Goal: Use online tool/utility: Utilize a website feature to perform a specific function

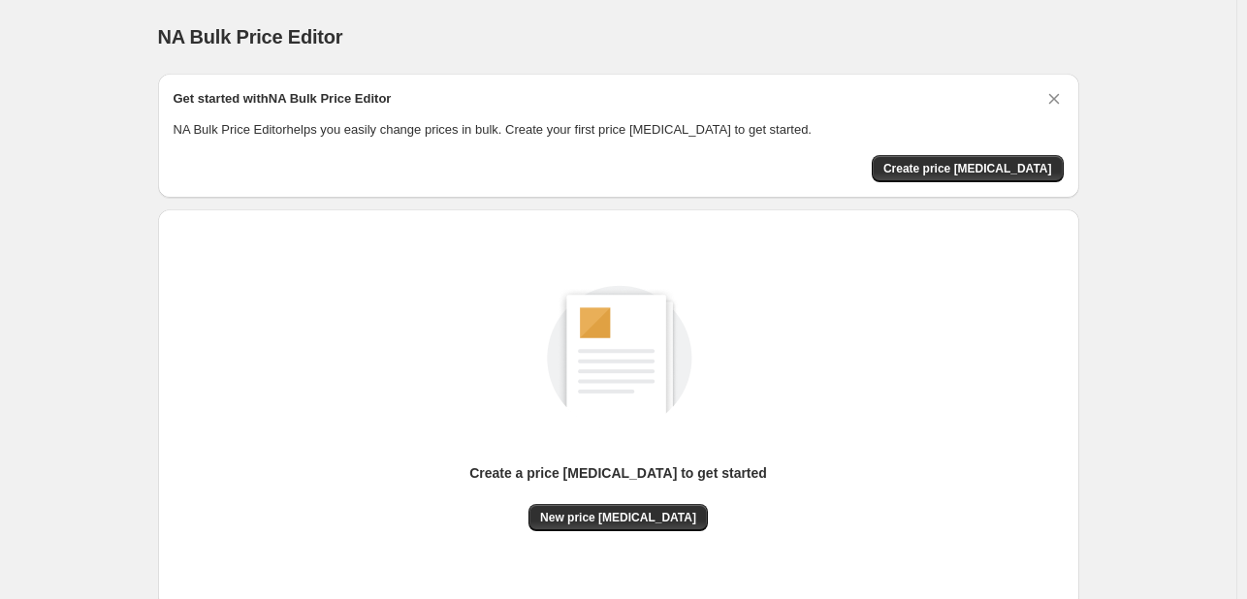
scroll to position [80, 0]
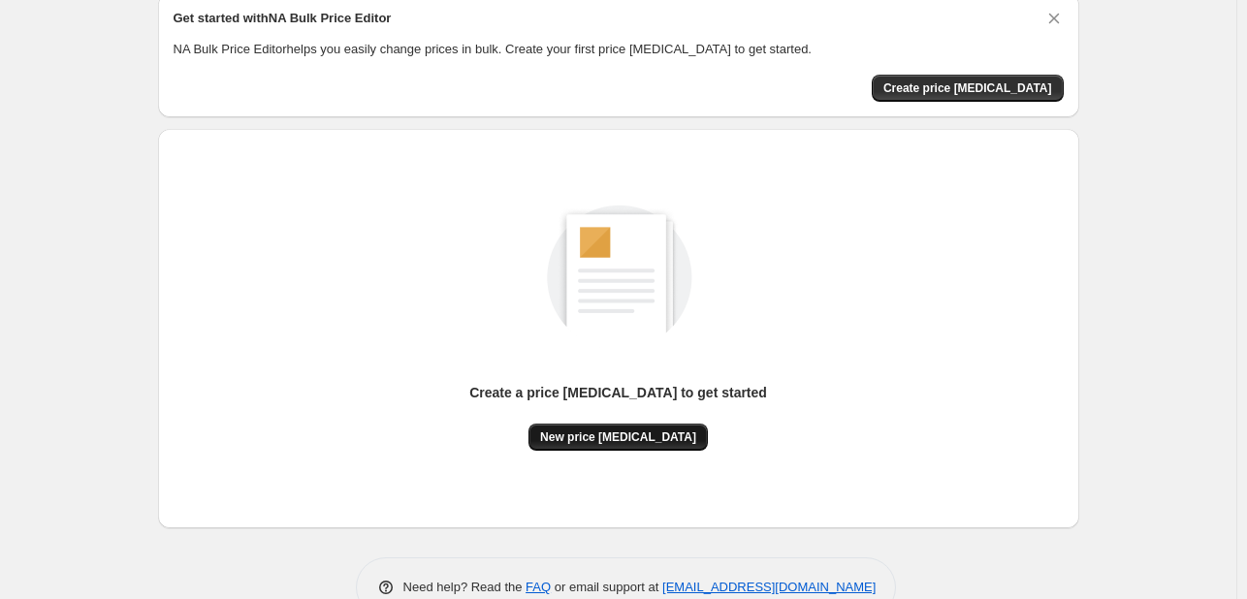
click at [618, 433] on span "New price change job" at bounding box center [618, 437] width 156 height 16
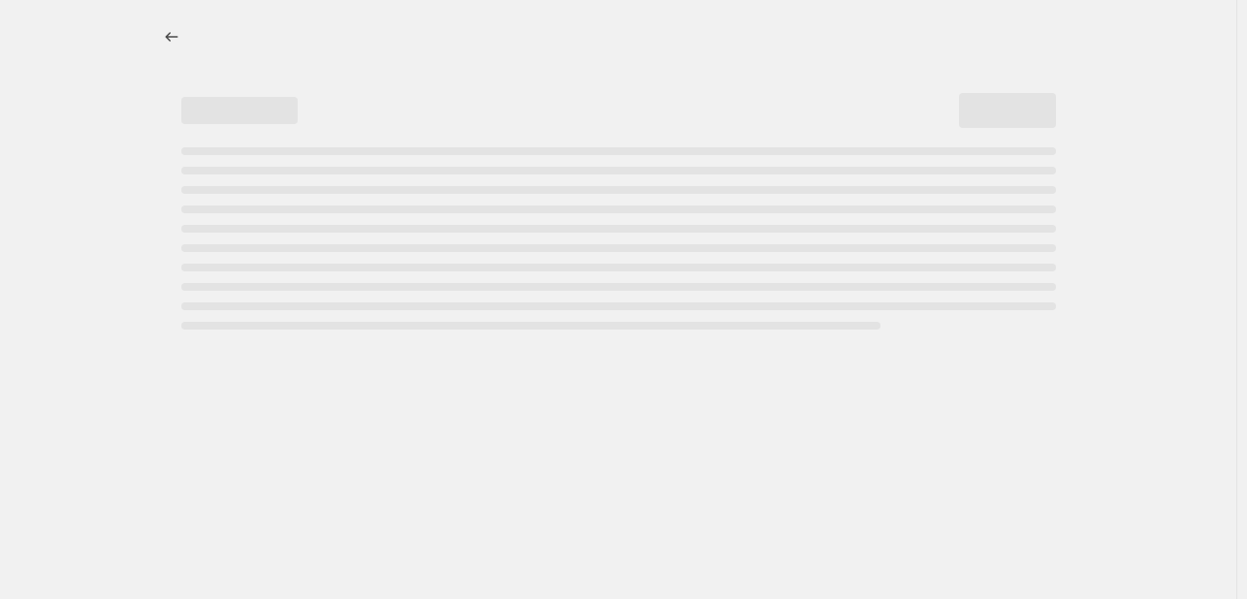
select select "percentage"
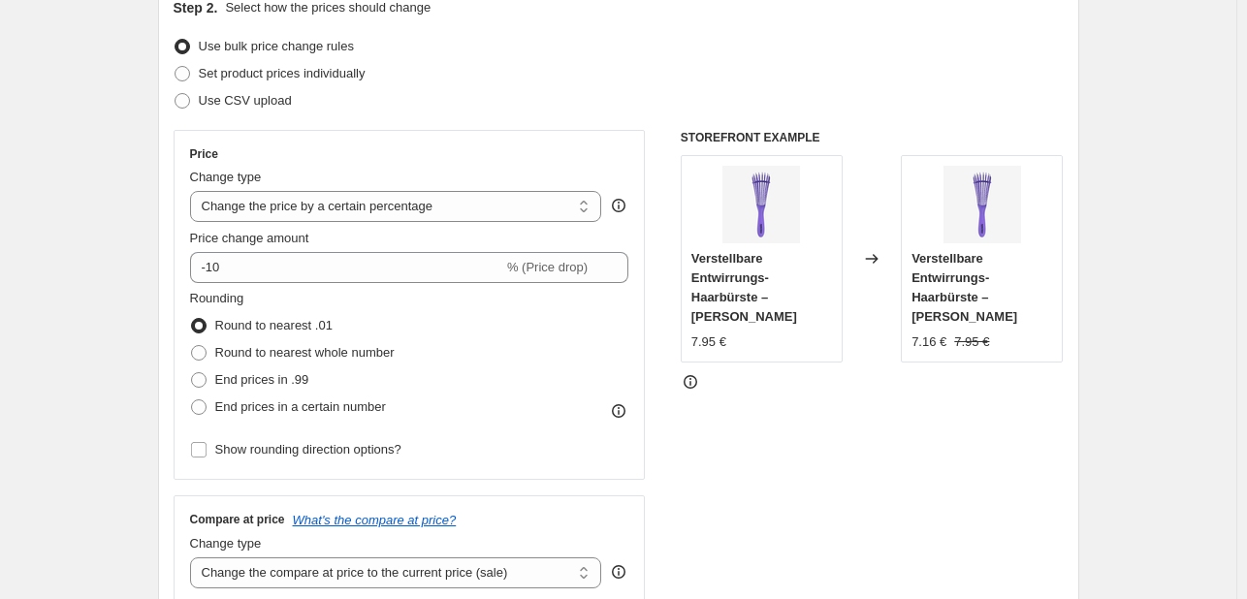
scroll to position [248, 0]
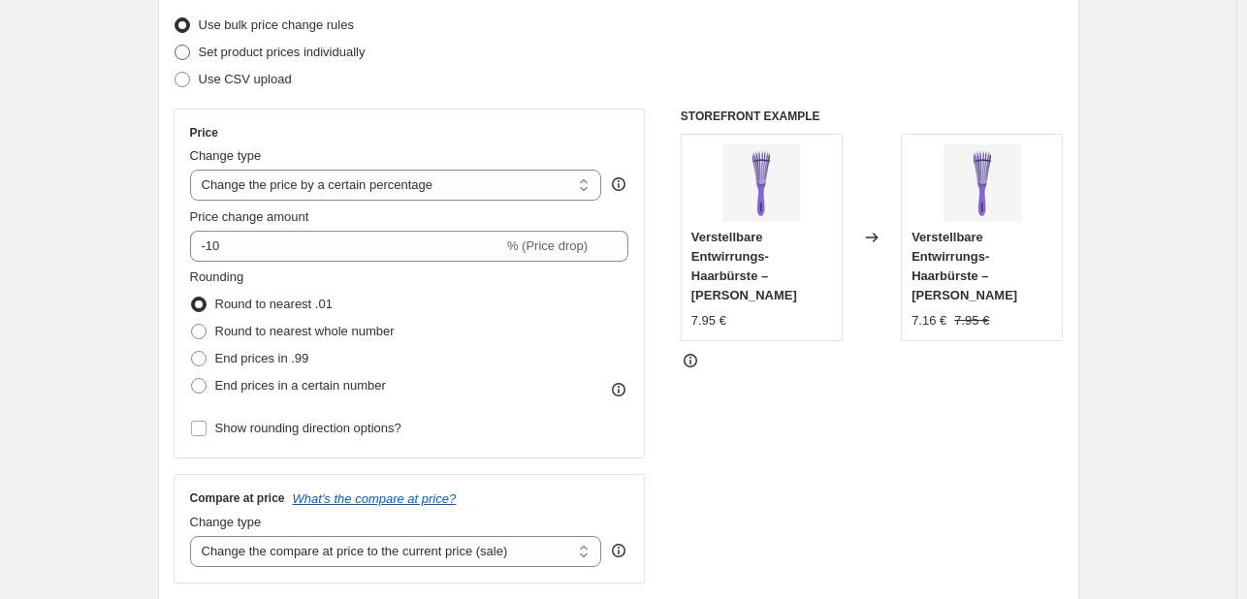
click at [333, 40] on label "Set product prices individually" at bounding box center [270, 52] width 192 height 27
click at [175, 45] on input "Set product prices individually" at bounding box center [174, 45] width 1 height 1
radio input "true"
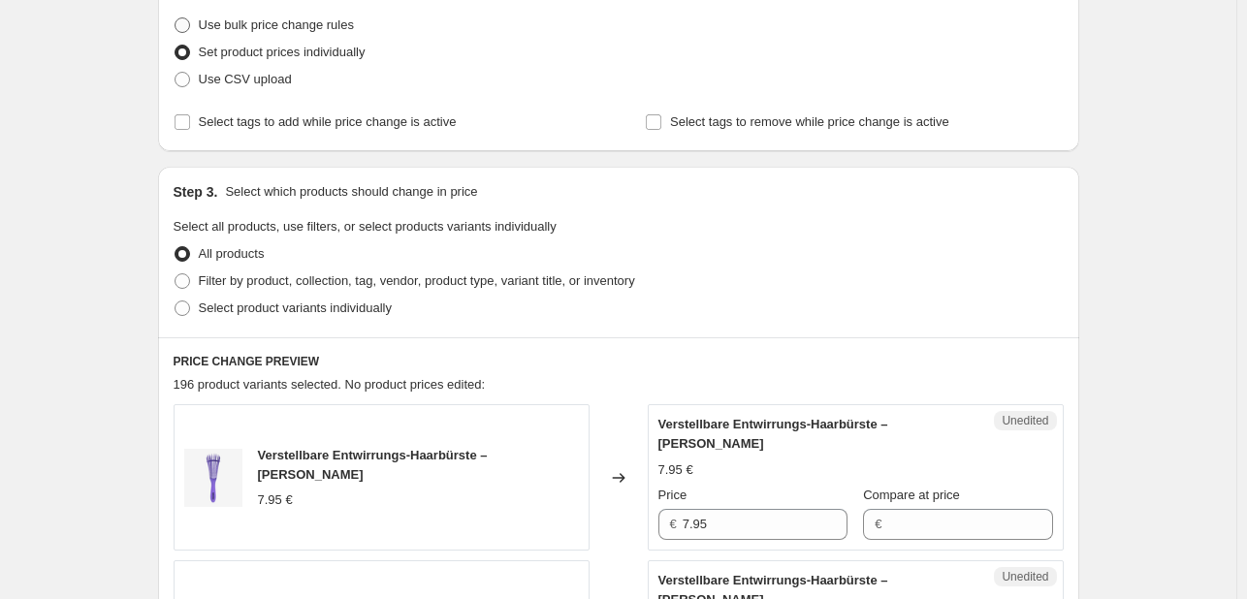
click at [295, 23] on span "Use bulk price change rules" at bounding box center [276, 24] width 155 height 15
click at [175, 18] on input "Use bulk price change rules" at bounding box center [174, 17] width 1 height 1
radio input "true"
select select "percentage"
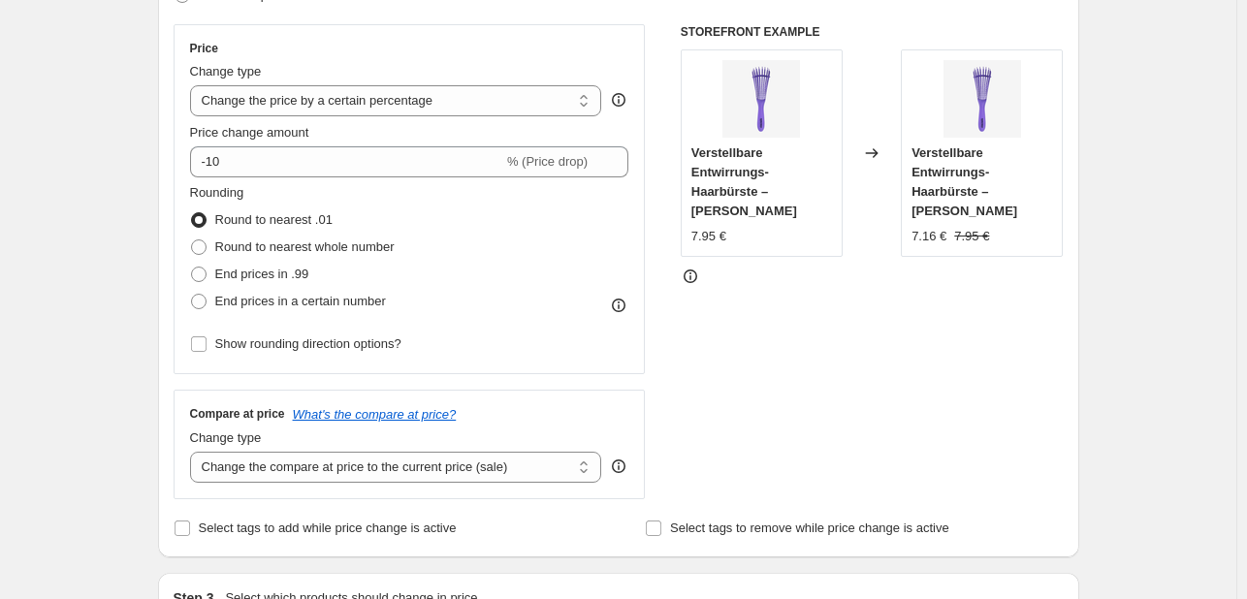
scroll to position [0, 0]
